Goal: Check status: Check status

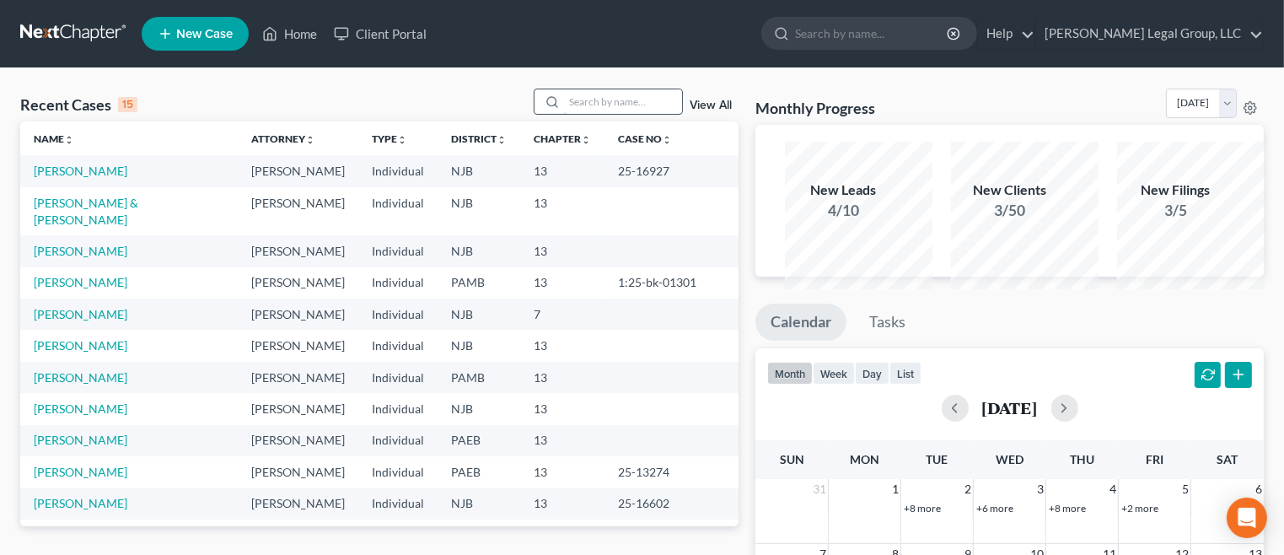
click at [564, 114] on input "search" at bounding box center [623, 101] width 118 height 24
type input "[PERSON_NAME]"
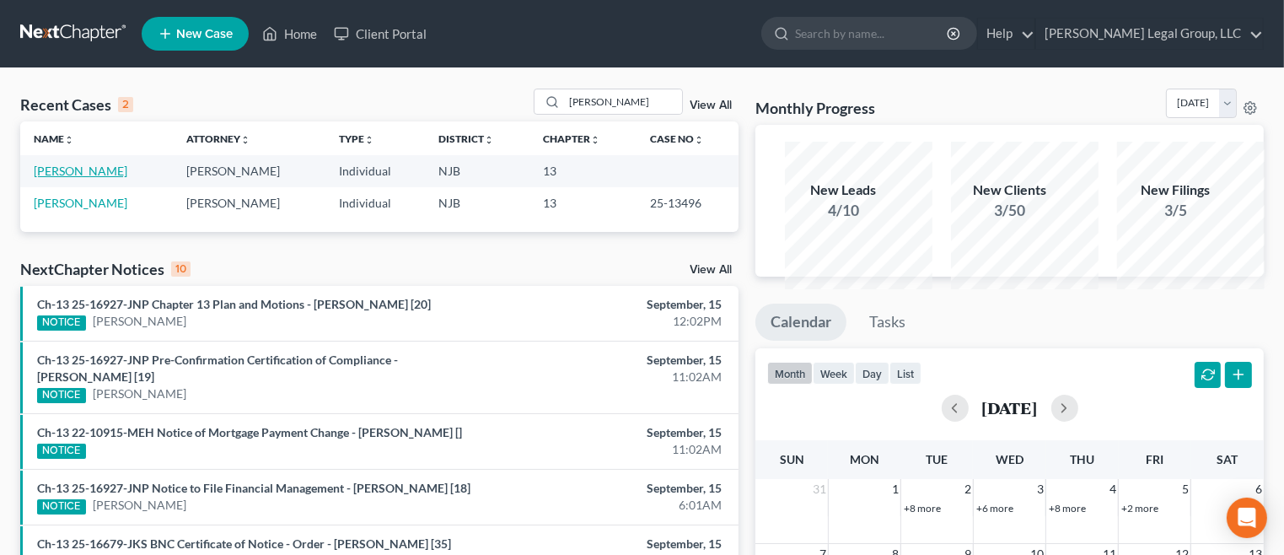
click at [67, 178] on link "[PERSON_NAME]" at bounding box center [81, 170] width 94 height 14
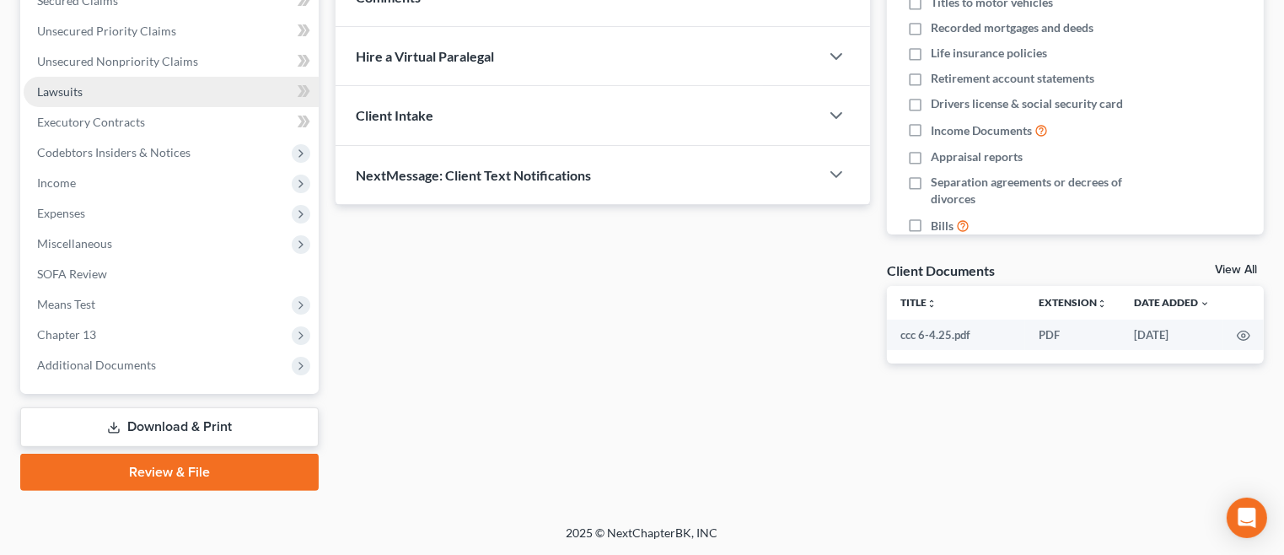
scroll to position [421, 0]
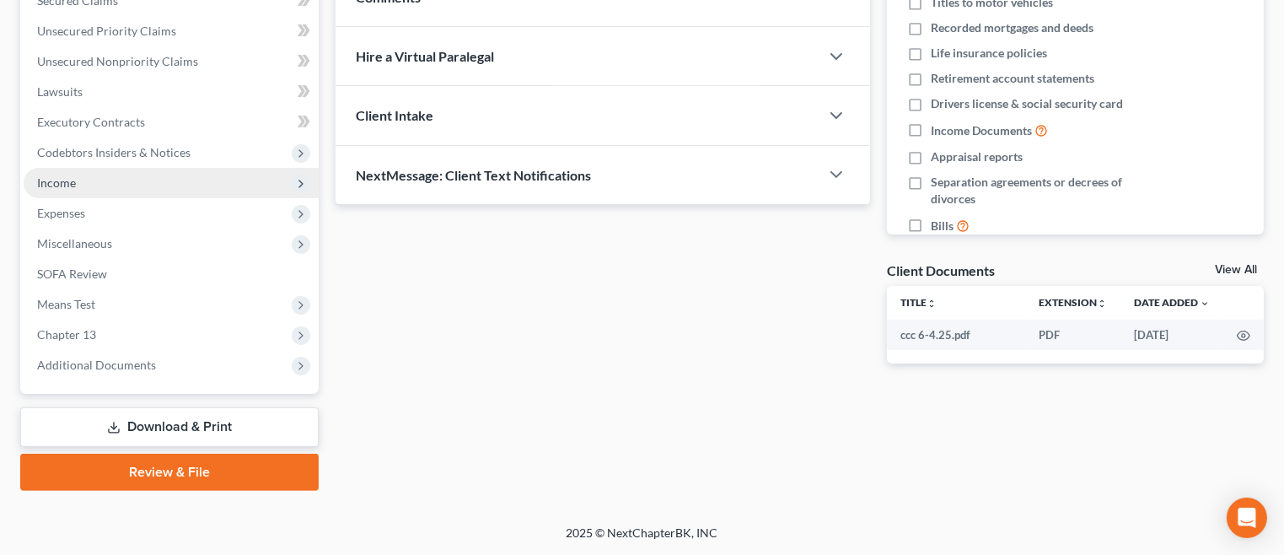
click at [116, 198] on span "Income" at bounding box center [171, 183] width 295 height 30
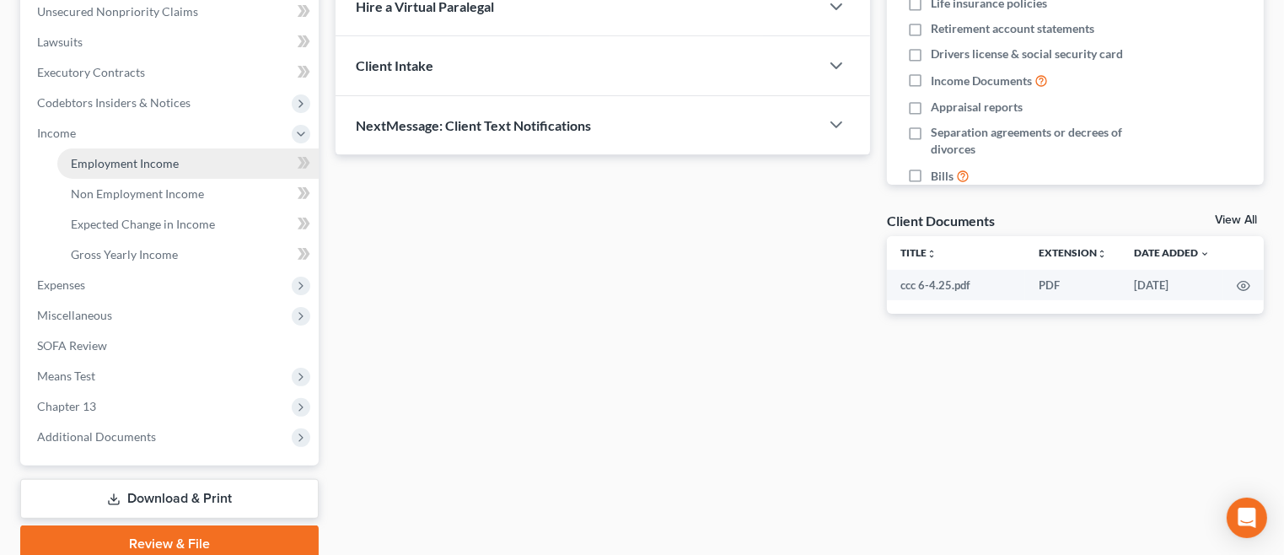
click at [170, 170] on span "Employment Income" at bounding box center [125, 163] width 108 height 14
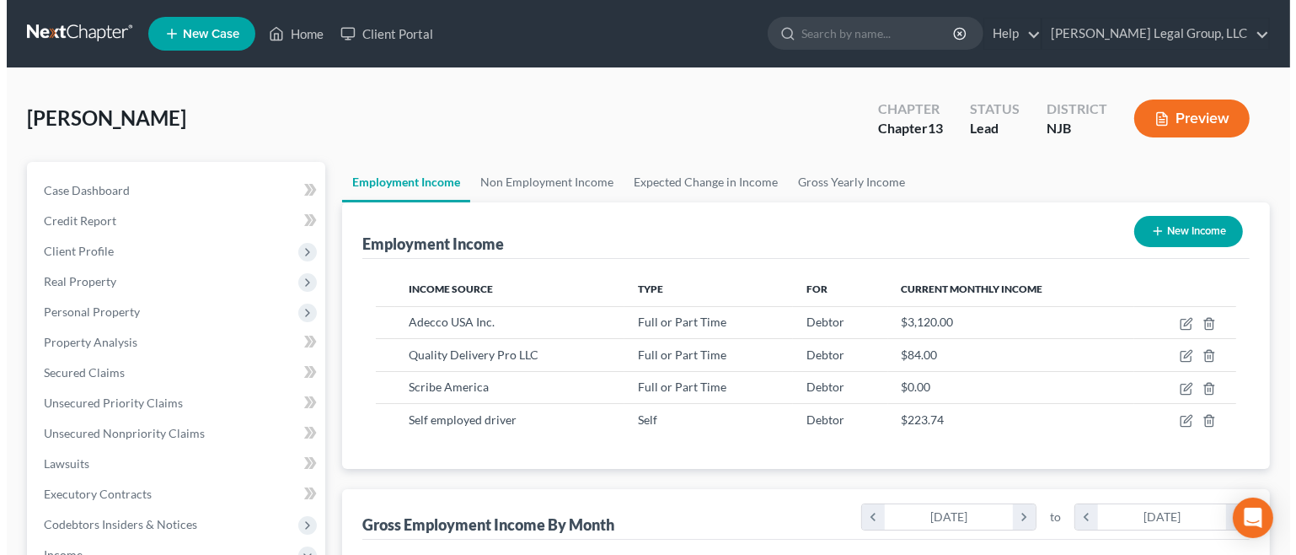
scroll to position [374, 507]
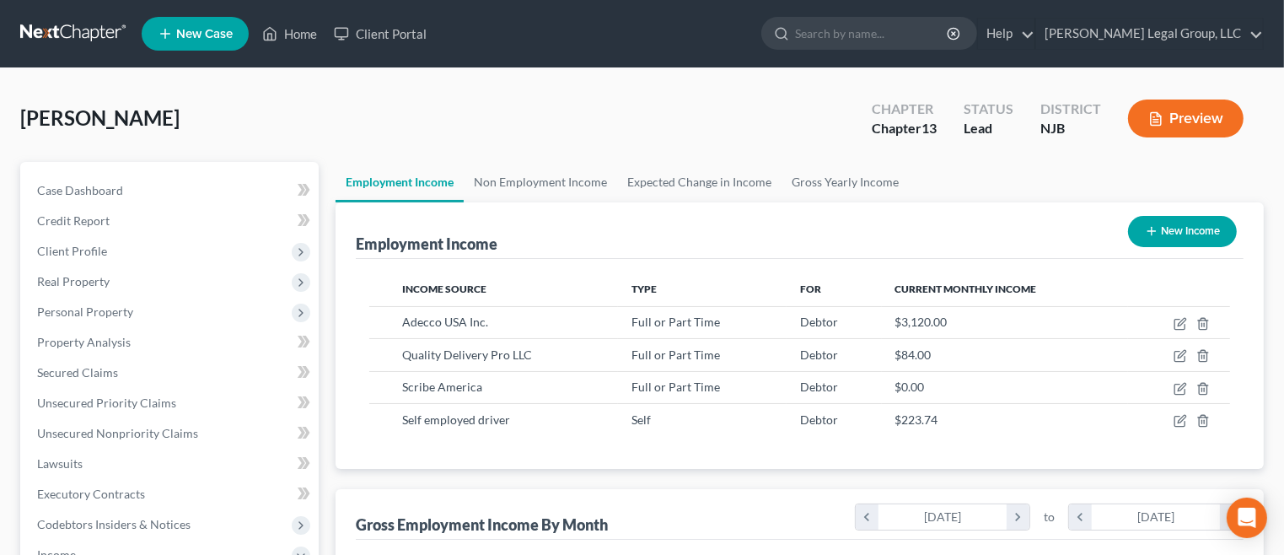
click at [1182, 137] on button "Preview" at bounding box center [1185, 118] width 115 height 38
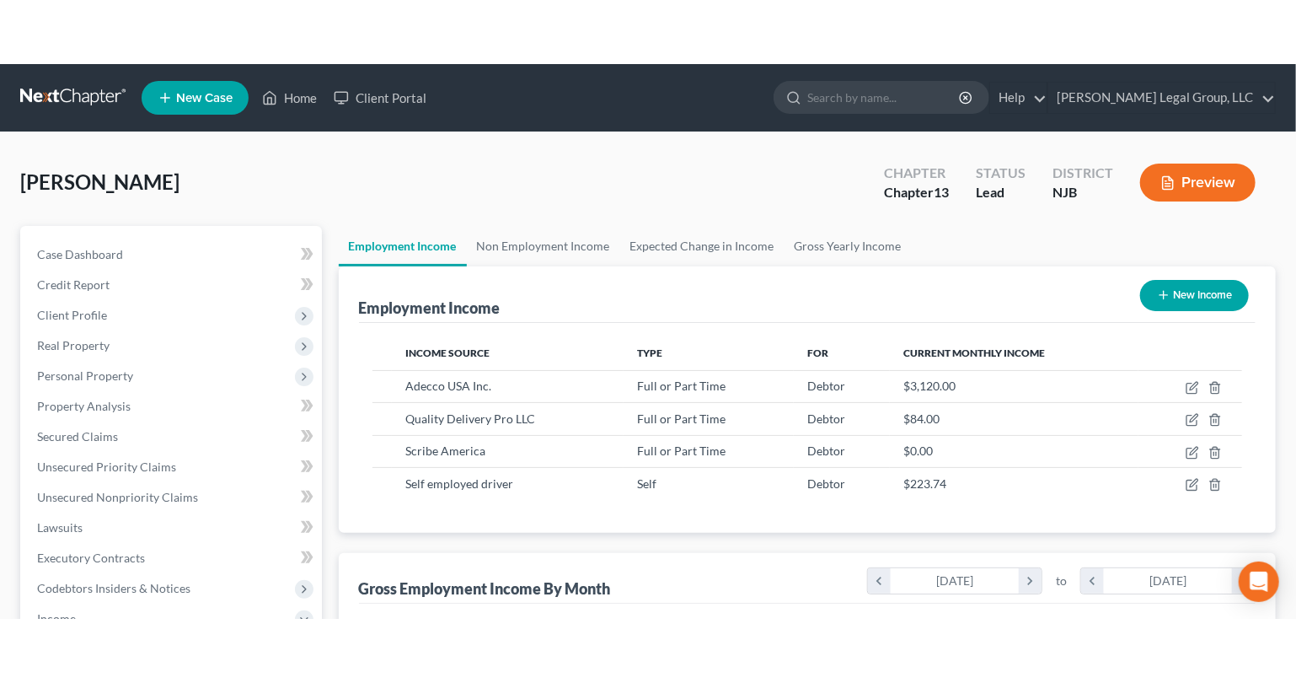
scroll to position [374, 512]
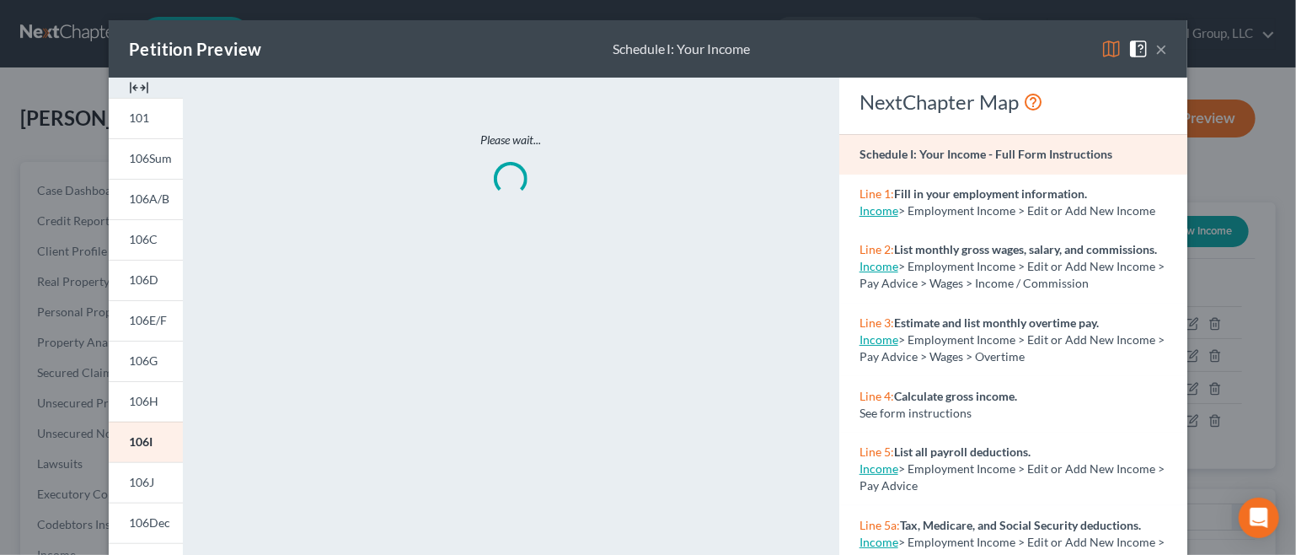
click at [1122, 59] on img at bounding box center [1111, 49] width 20 height 20
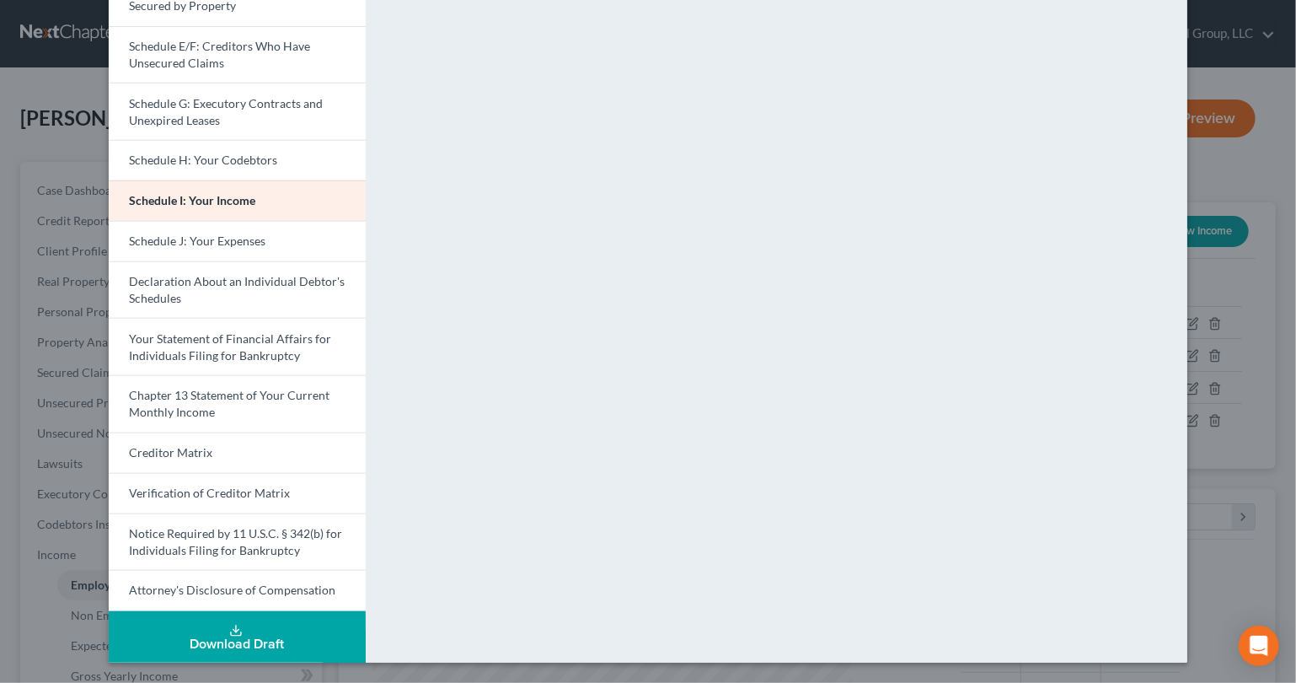
scroll to position [84, 0]
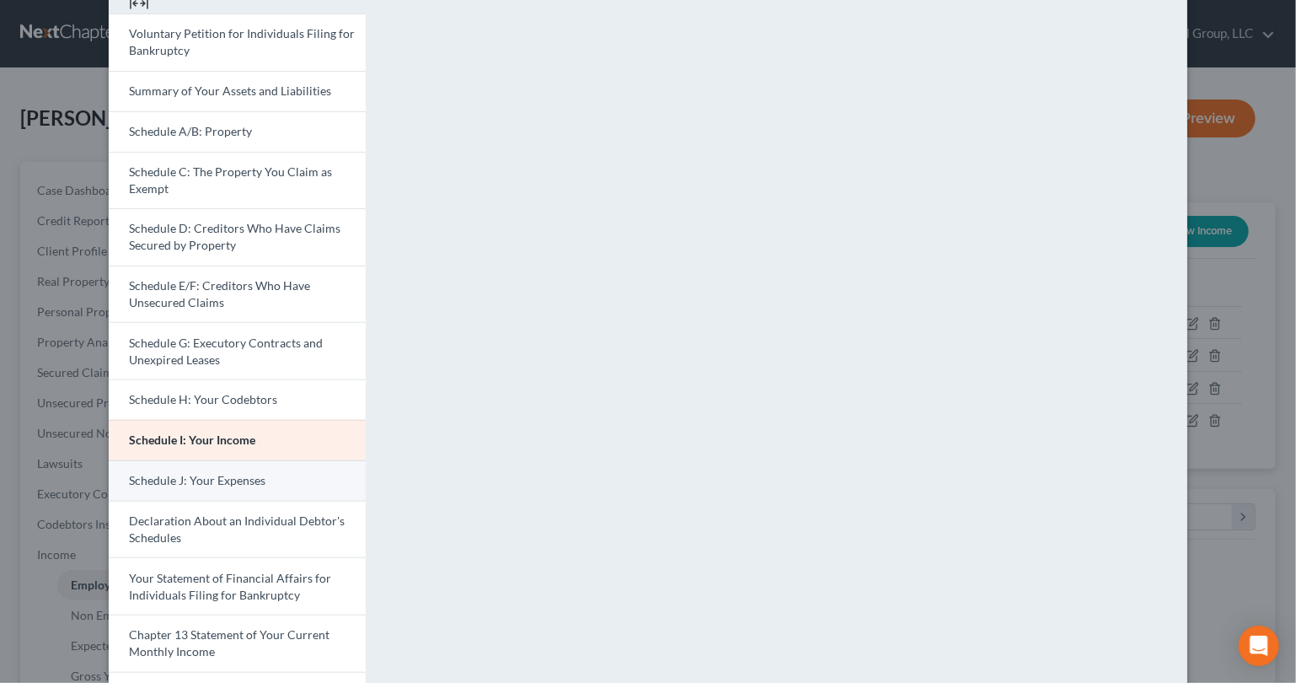
click at [199, 487] on span "Schedule J: Your Expenses" at bounding box center [197, 480] width 137 height 14
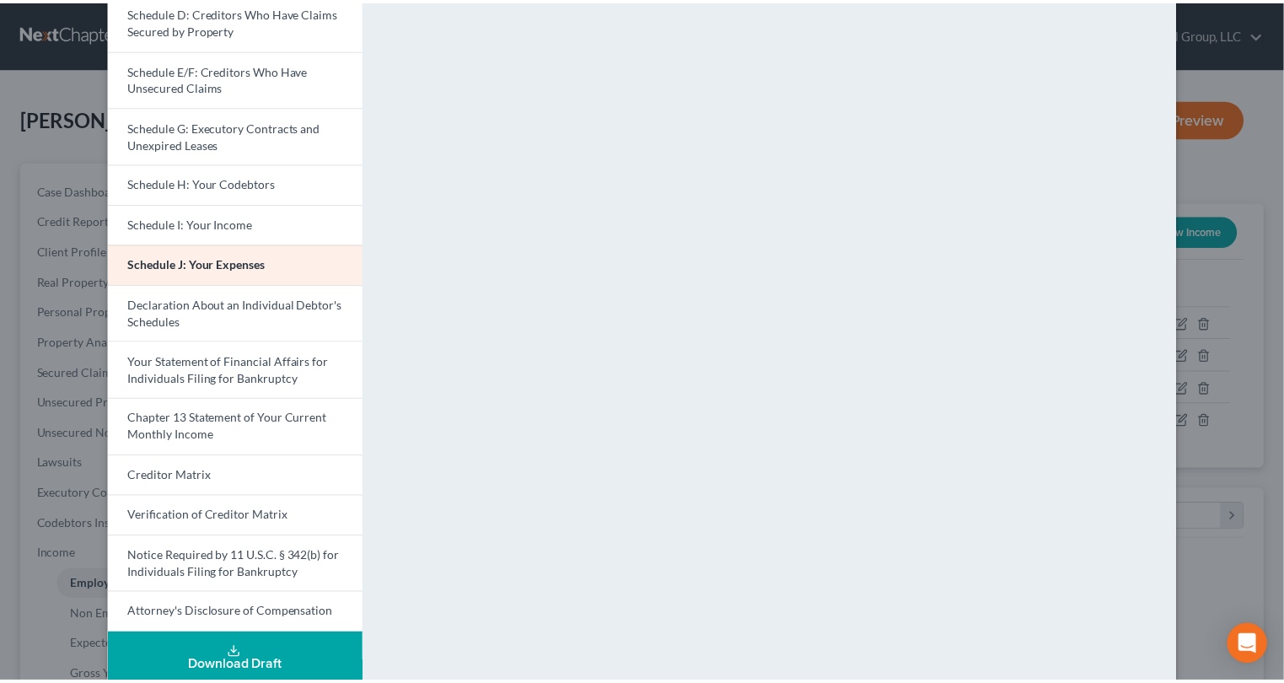
scroll to position [0, 0]
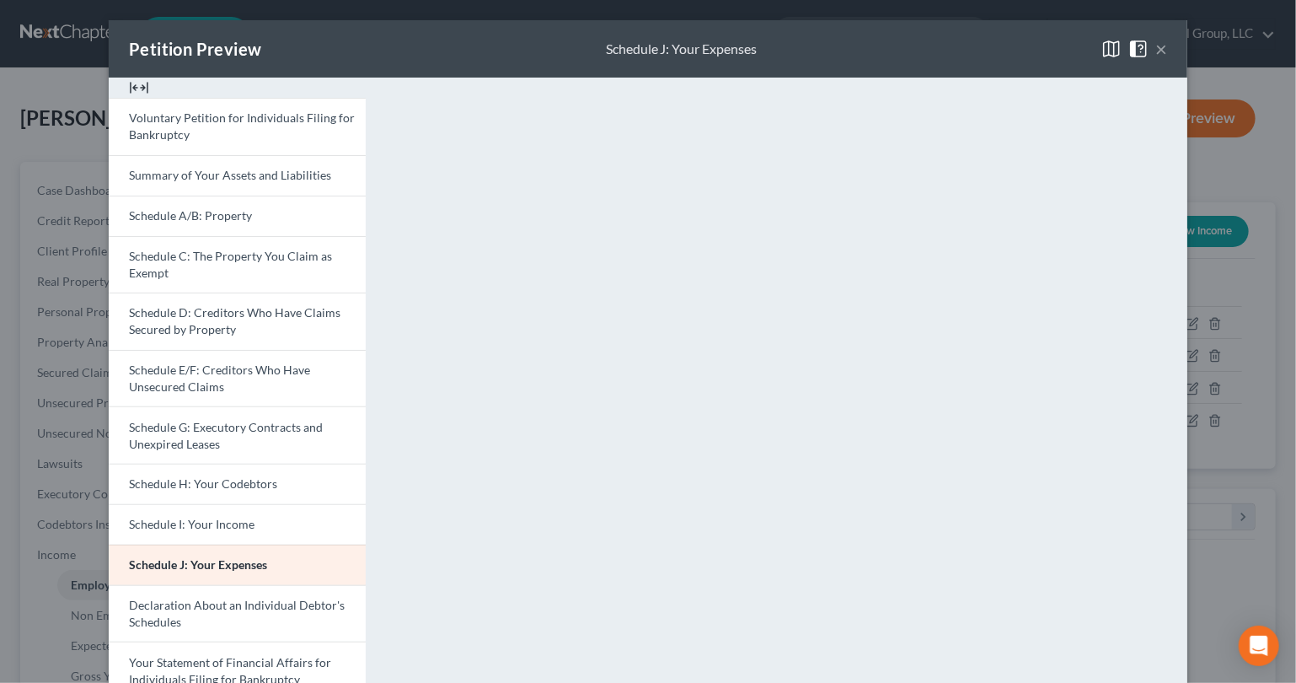
click at [1167, 59] on button "×" at bounding box center [1161, 49] width 12 height 20
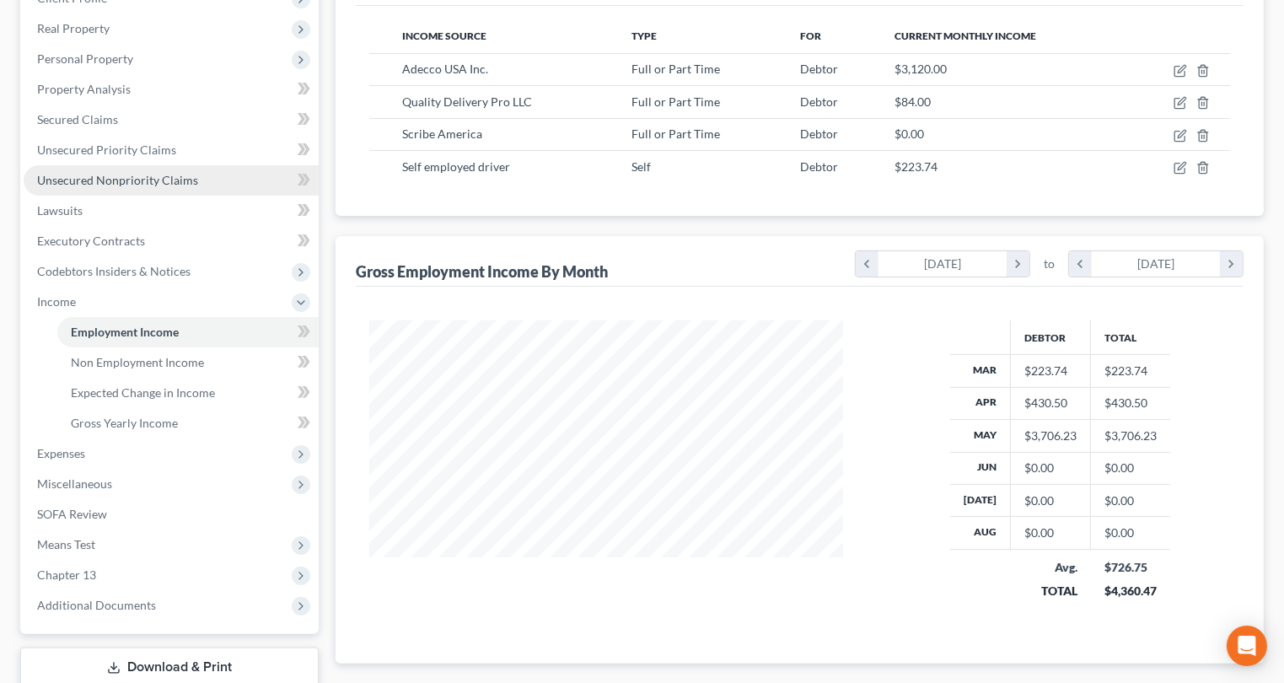
click at [137, 187] on span "Unsecured Nonpriority Claims" at bounding box center [117, 180] width 161 height 14
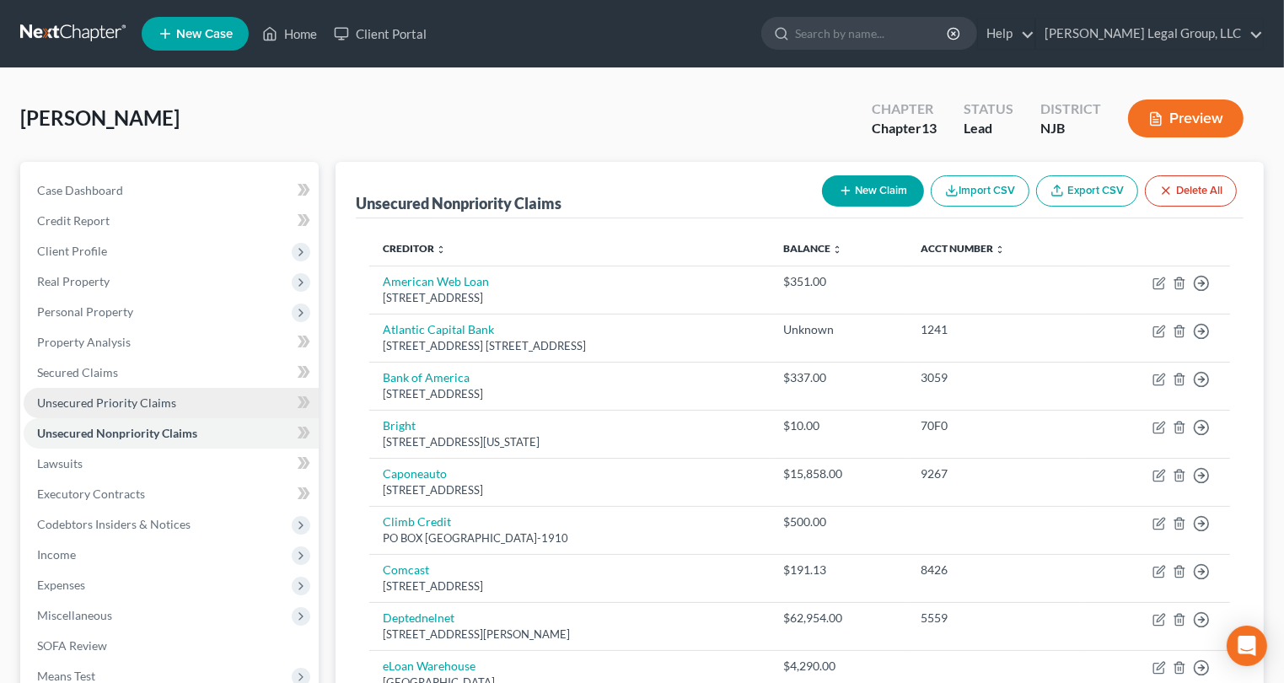
click at [153, 410] on span "Unsecured Priority Claims" at bounding box center [106, 402] width 139 height 14
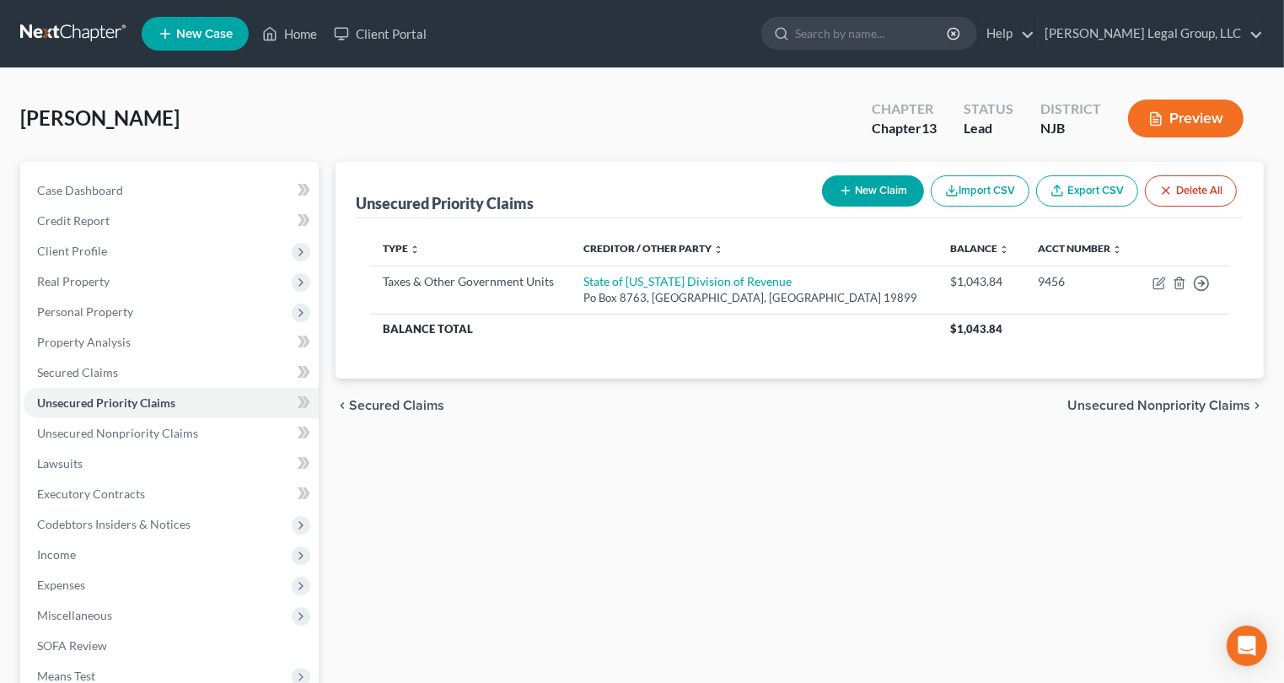
click at [1156, 126] on button "Preview" at bounding box center [1185, 118] width 115 height 38
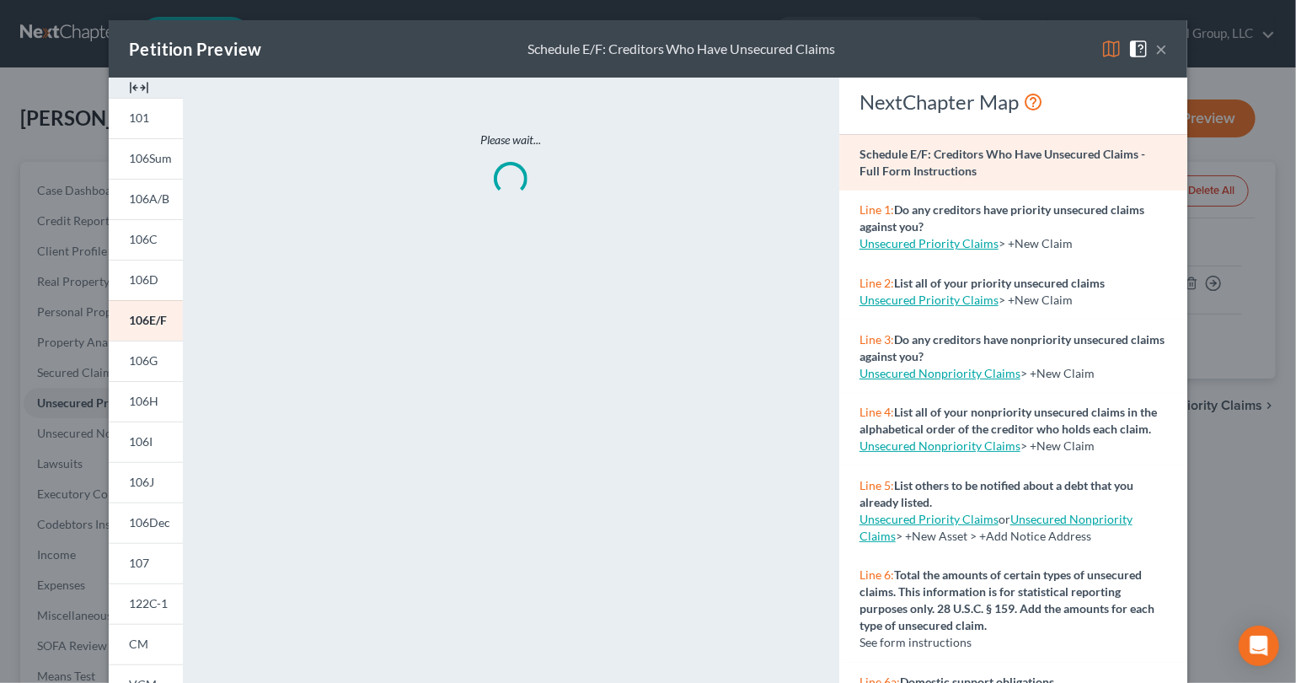
click at [1122, 59] on img at bounding box center [1111, 49] width 20 height 20
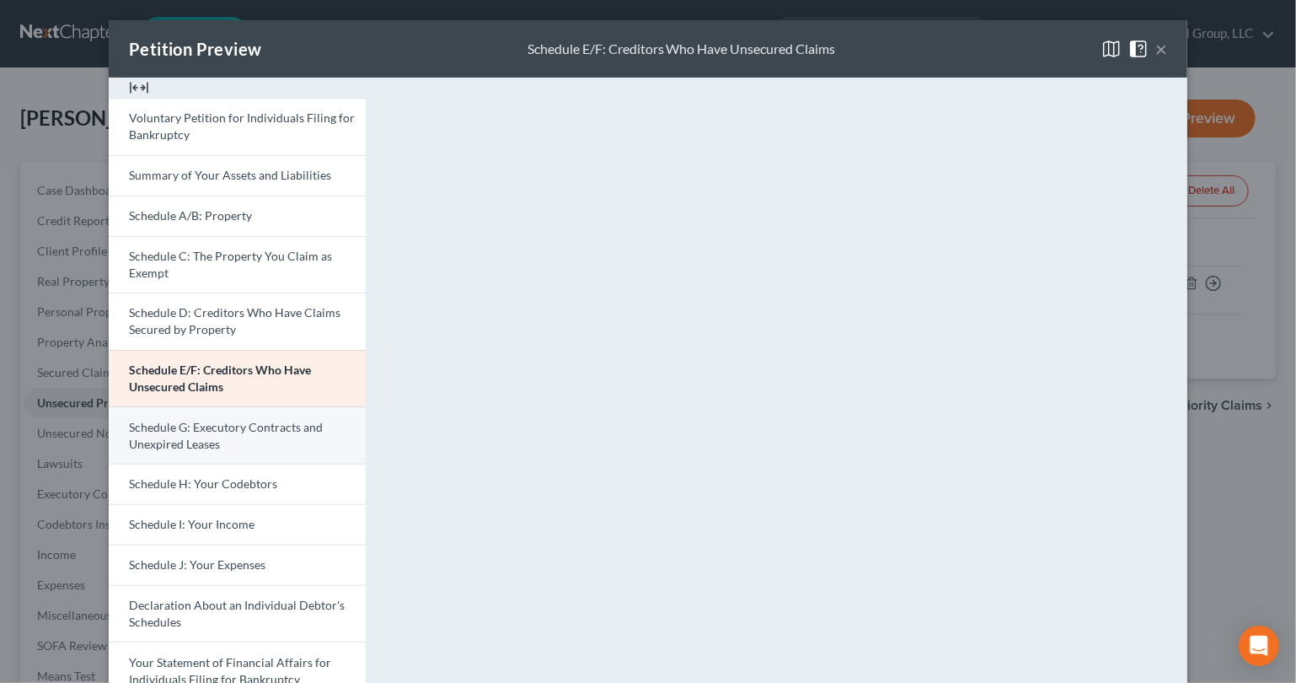
scroll to position [169, 0]
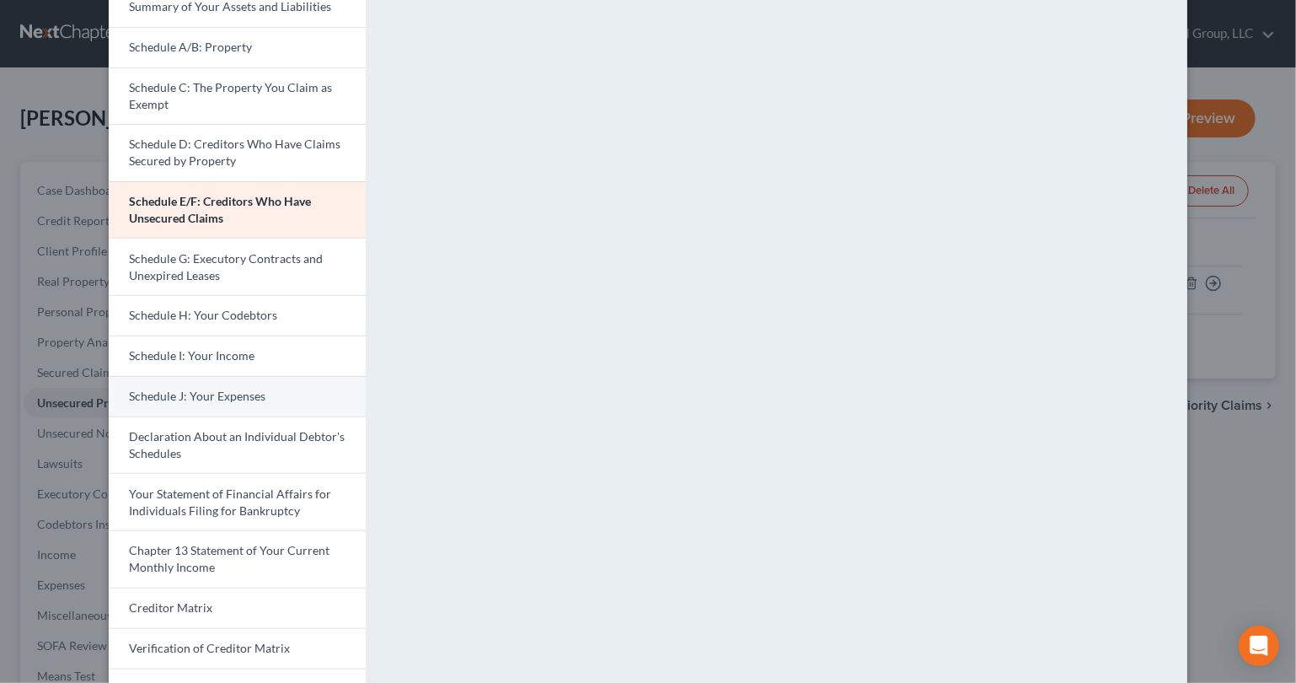
click at [148, 416] on link "Schedule J: Your Expenses" at bounding box center [237, 396] width 257 height 40
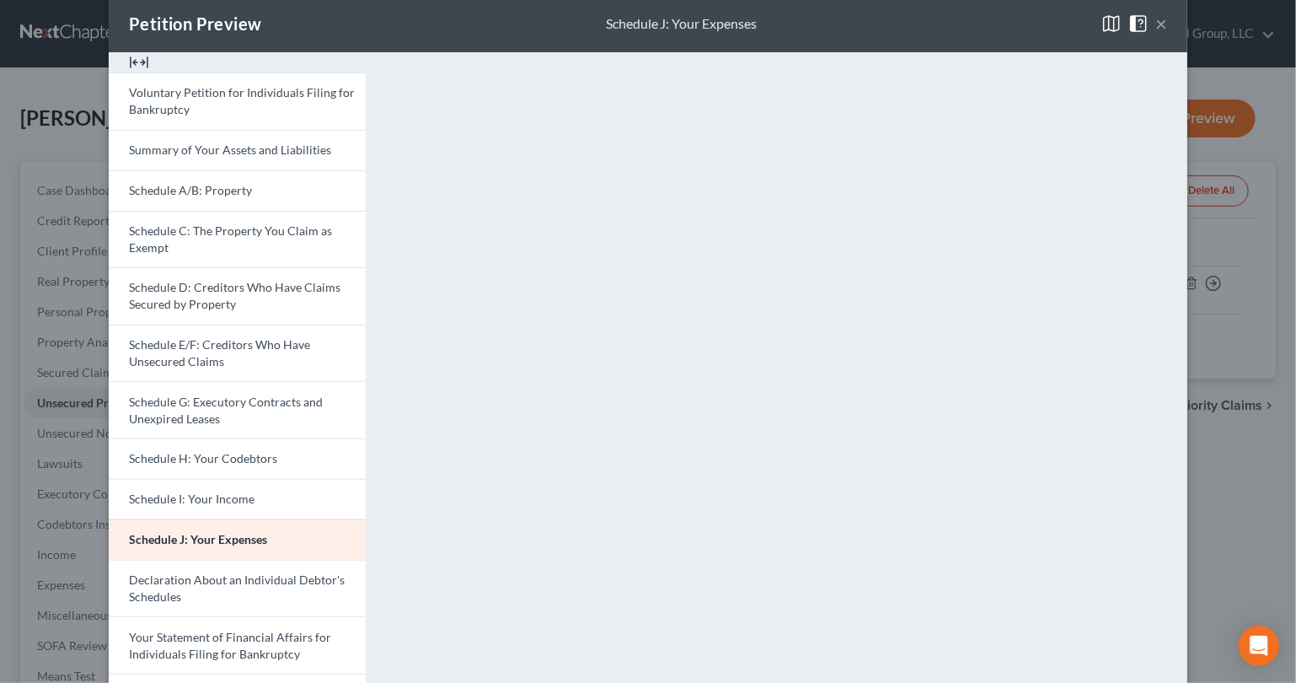
scroll to position [0, 0]
